Goal: Check status: Check status

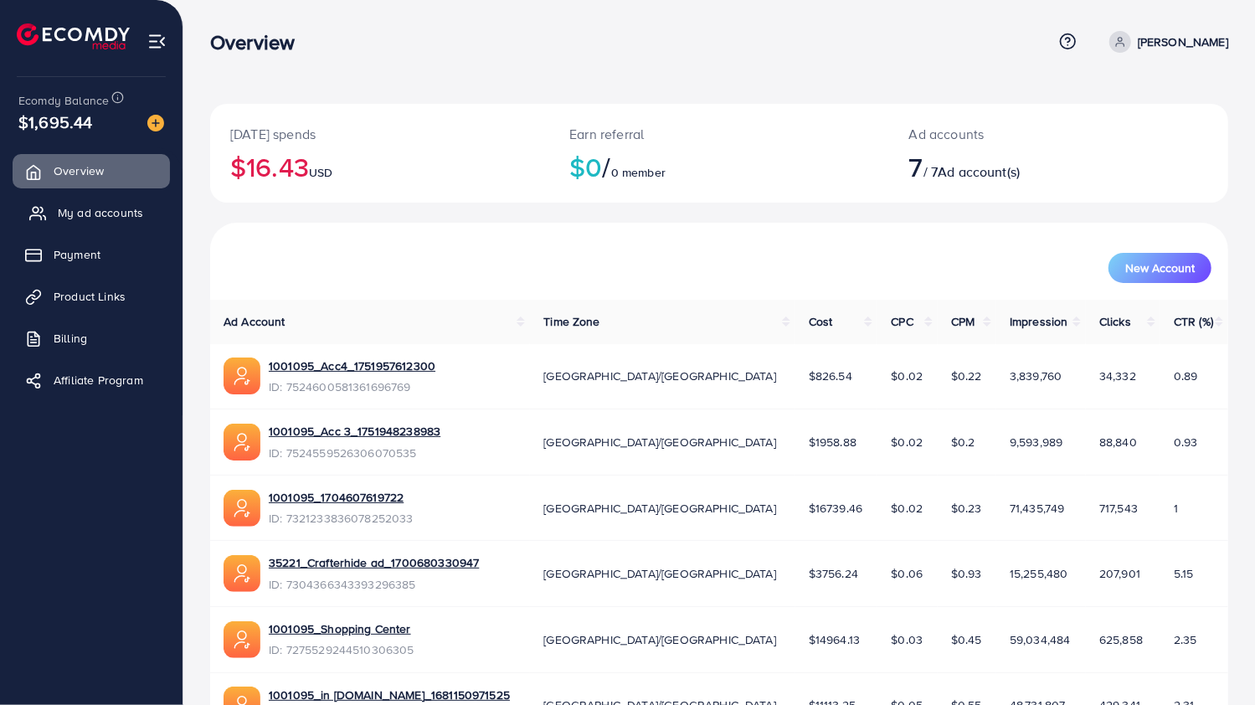
click at [75, 210] on span "My ad accounts" at bounding box center [100, 212] width 85 height 17
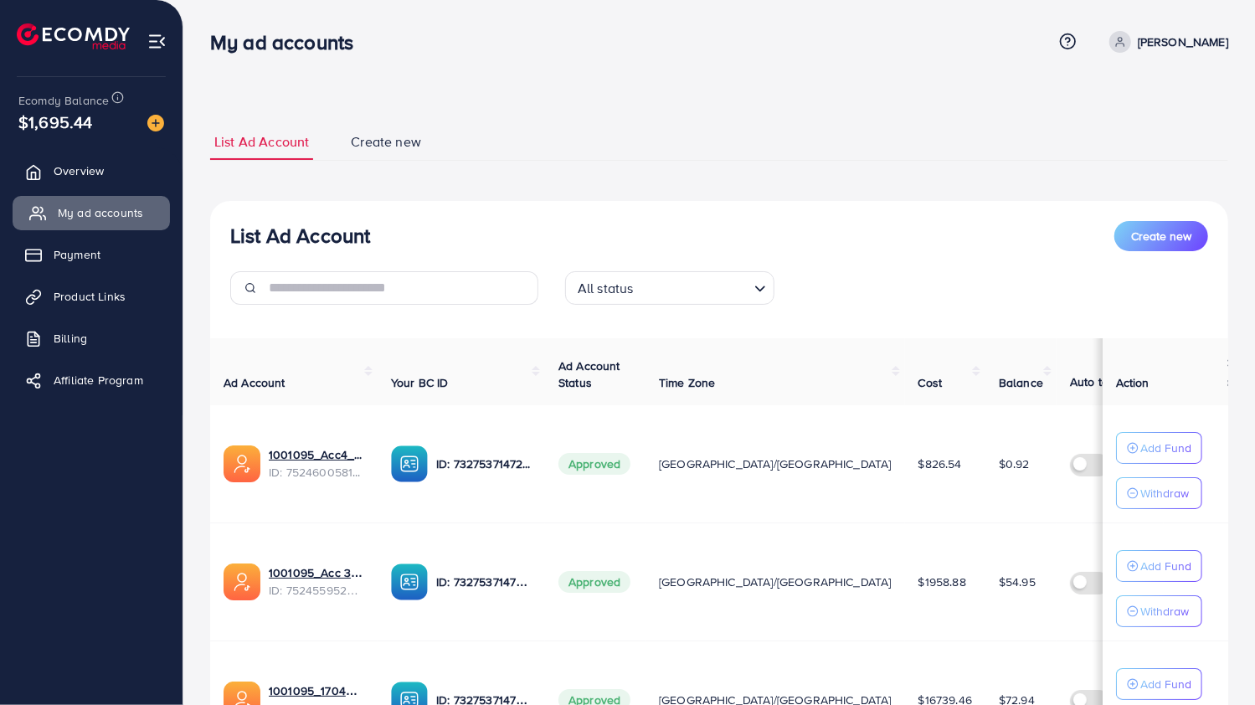
scroll to position [132, 0]
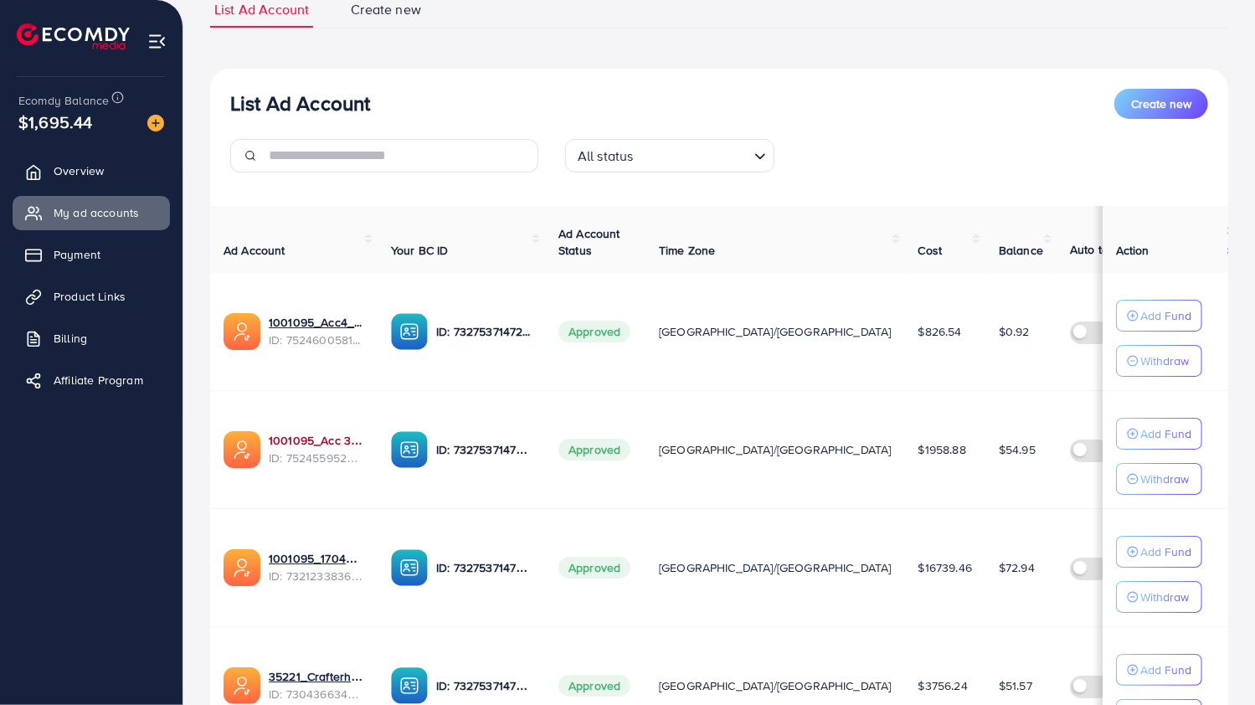
click at [333, 444] on link "1001095_Acc 3_1751948238983" at bounding box center [316, 440] width 95 height 17
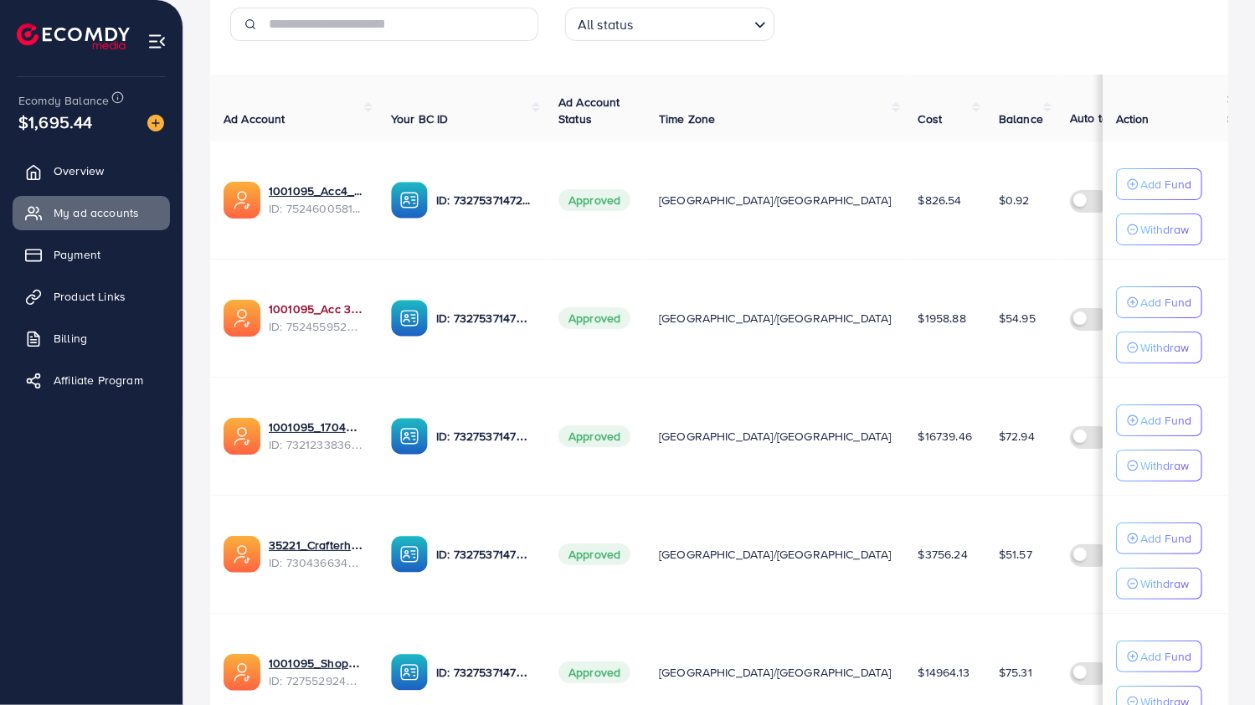
scroll to position [263, 0]
click at [317, 542] on link "35221_Crafterhide ad_1700680330947" at bounding box center [316, 545] width 95 height 17
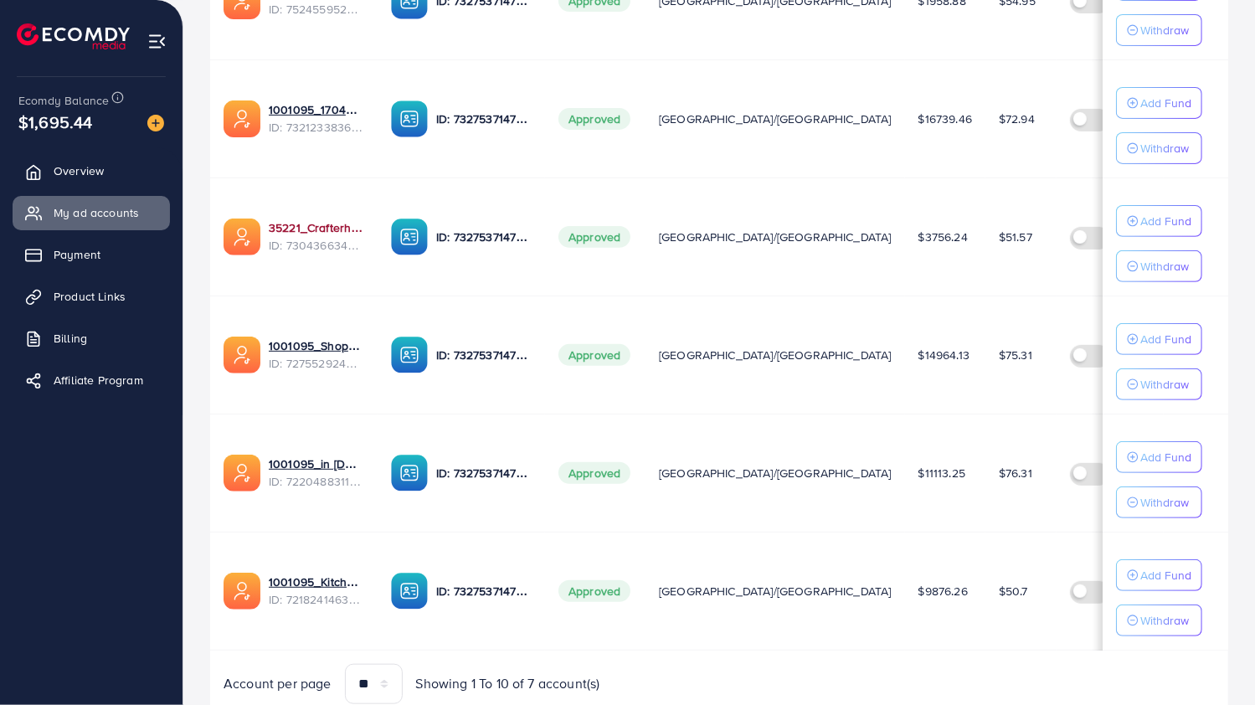
scroll to position [591, 0]
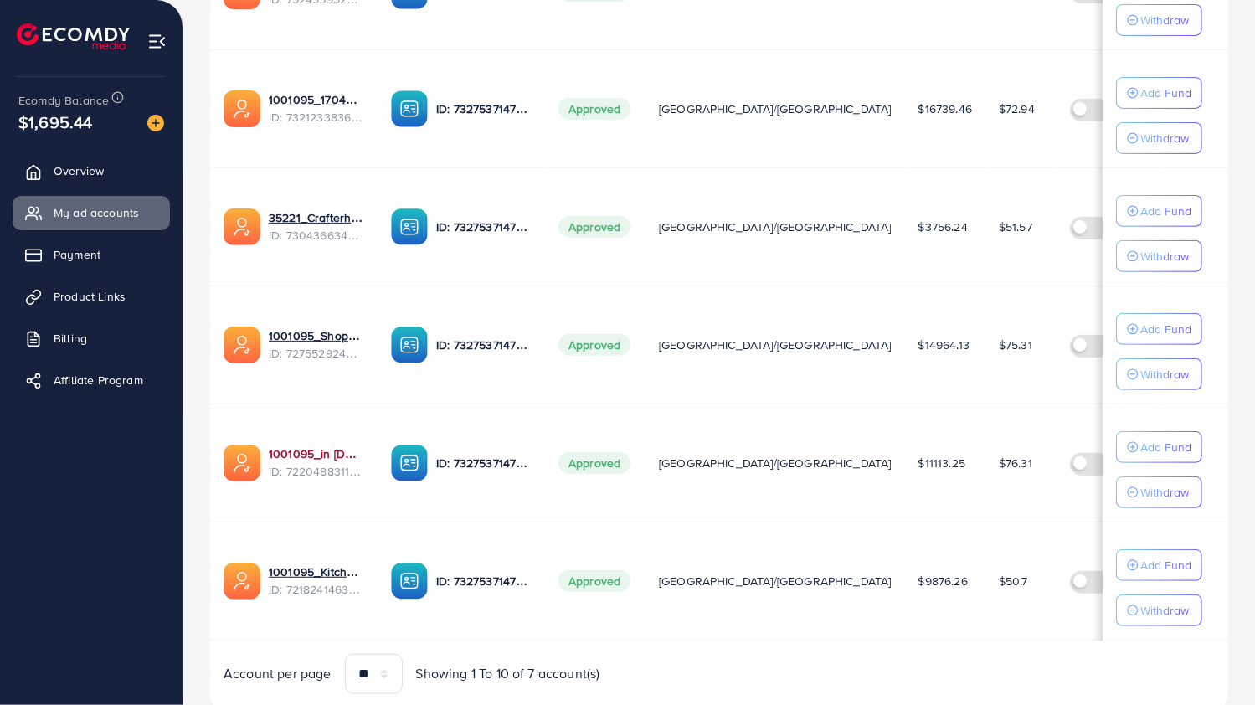
click at [326, 445] on link "1001095_in [DOMAIN_NAME]_1681150971525" at bounding box center [316, 453] width 95 height 17
click at [315, 565] on link "1001095_Kitchenlyst_1680641549988" at bounding box center [316, 571] width 95 height 17
